Goal: Transaction & Acquisition: Obtain resource

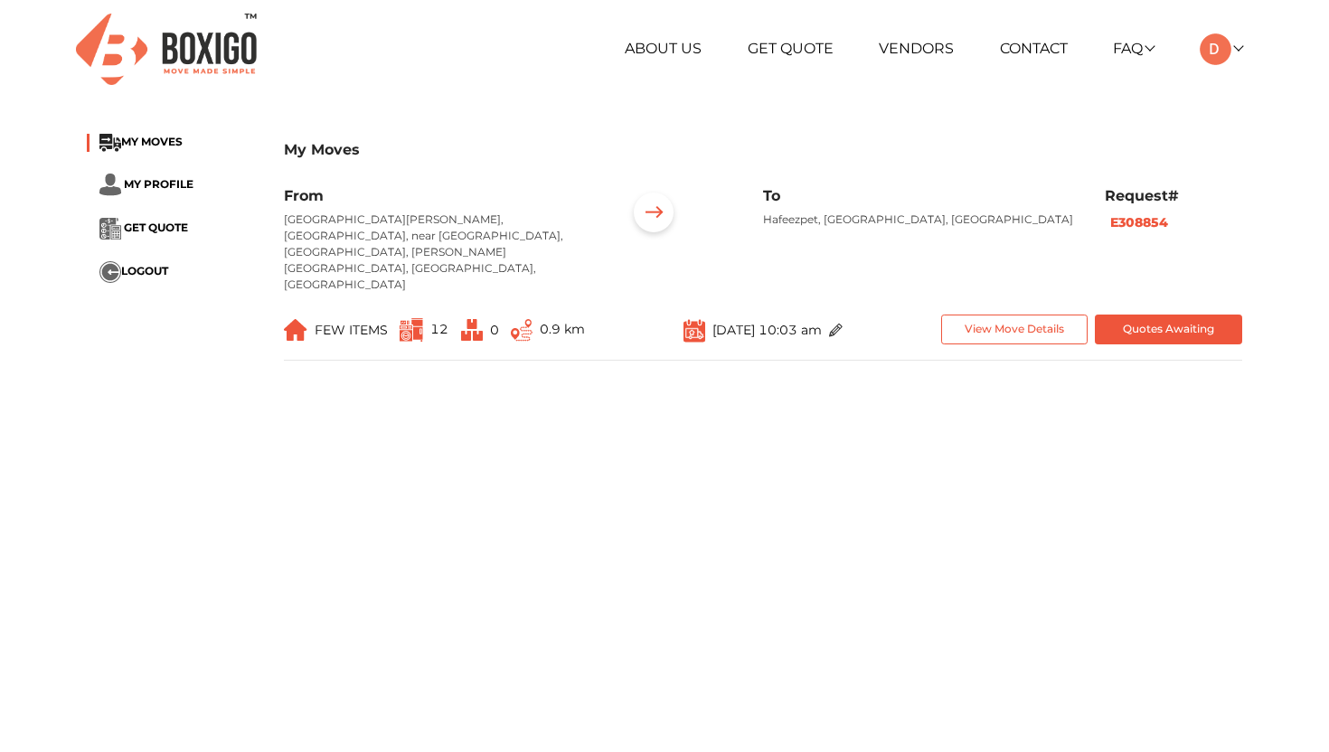
click at [1236, 37] on ul "About Us Get Quote Vendors Contact FAQ Customer FAQ Vendor FAQ My Moves My Prof…" at bounding box center [861, 49] width 761 height 32
click at [1233, 48] on link at bounding box center [1221, 48] width 42 height 17
click at [1267, 92] on link "My Profile" at bounding box center [1267, 108] width 145 height 33
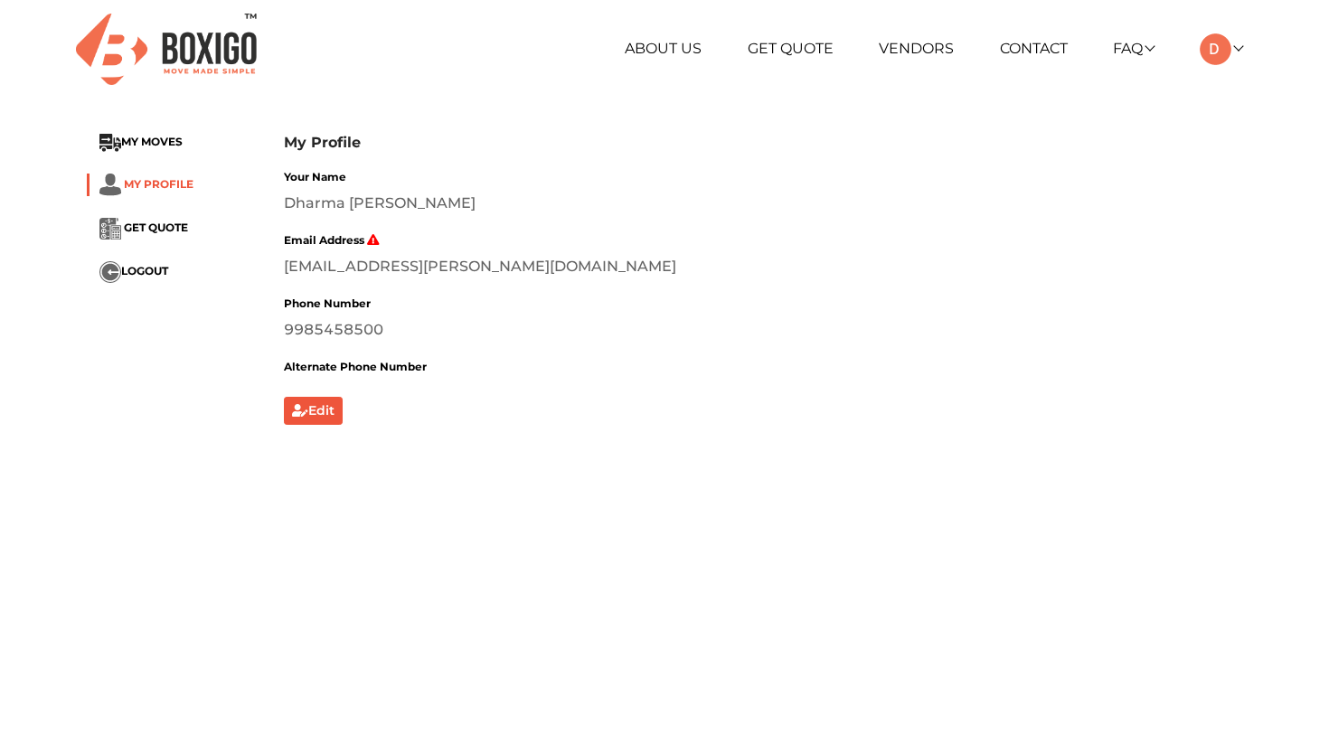
click at [187, 184] on span "MY PROFILE" at bounding box center [159, 183] width 70 height 14
click at [163, 222] on span "GET QUOTE" at bounding box center [156, 228] width 64 height 14
click at [165, 230] on span "GET QUOTE" at bounding box center [156, 228] width 64 height 14
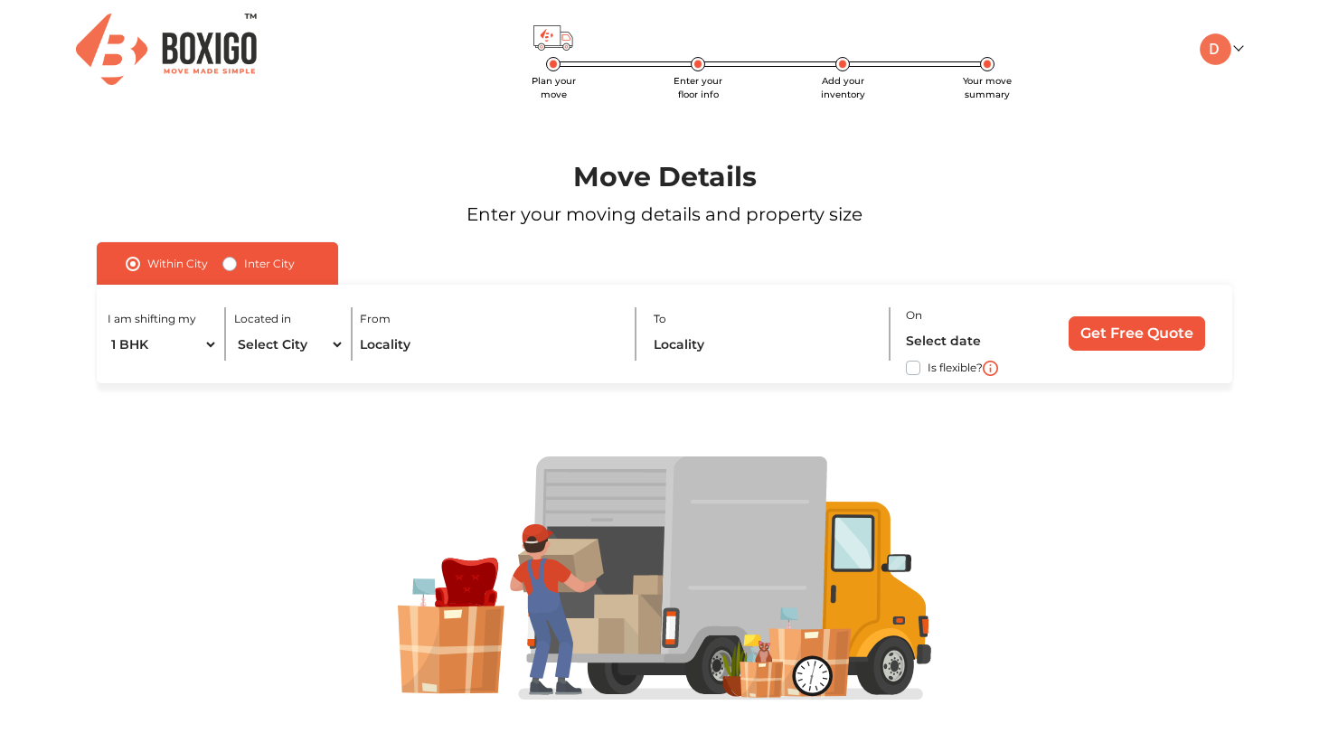
click at [410, 378] on div "I am shifting my 1 BHK 2 BHK 3 BHK 3 + BHK FEW ITEMS Located in Select City [GE…" at bounding box center [665, 334] width 1136 height 99
click at [1240, 50] on link at bounding box center [1221, 48] width 42 height 17
click at [1235, 165] on button "LOGOUT" at bounding box center [1267, 175] width 145 height 33
